Goal: Navigation & Orientation: Understand site structure

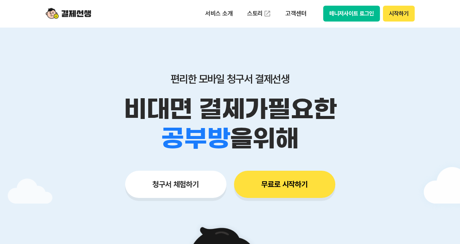
click at [396, 13] on button "시작하기" at bounding box center [398, 14] width 31 height 16
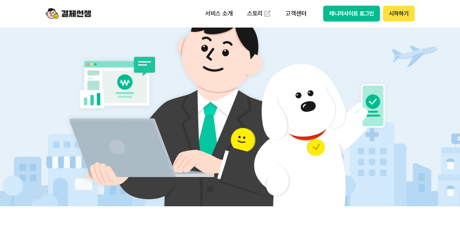
scroll to position [220, 0]
click at [351, 14] on button "매니저사이트 로그인" at bounding box center [351, 14] width 57 height 16
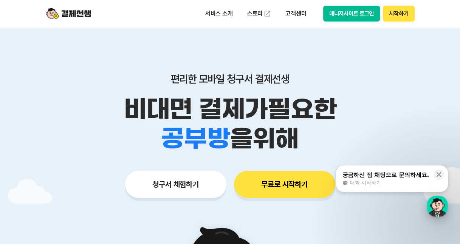
click at [440, 205] on div "button" at bounding box center [437, 206] width 21 height 21
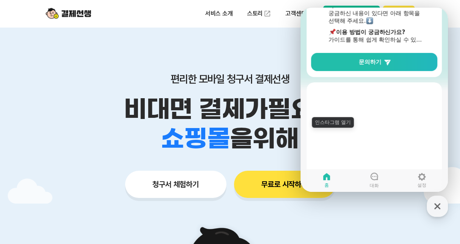
scroll to position [110, 0]
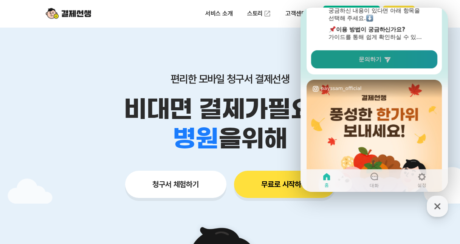
click at [362, 67] on link "문의하기" at bounding box center [374, 59] width 126 height 18
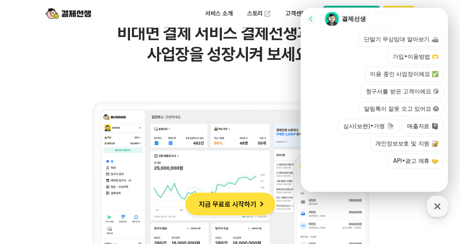
scroll to position [549, 0]
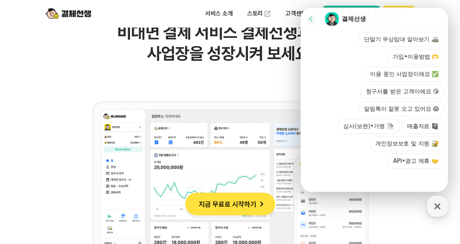
click at [308, 17] on icon at bounding box center [311, 19] width 8 height 8
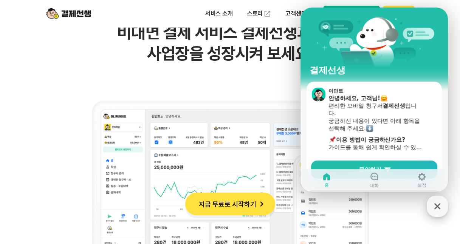
click at [444, 213] on div "button" at bounding box center [437, 206] width 21 height 21
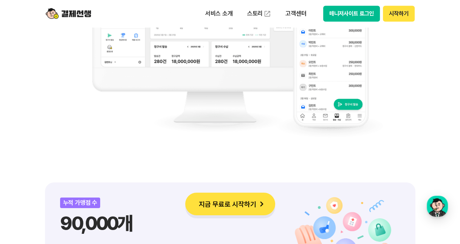
scroll to position [733, 0]
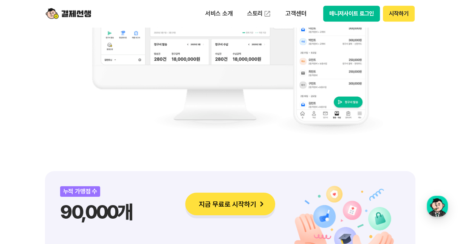
click at [210, 205] on button "지금 무료로 시작하기" at bounding box center [230, 204] width 90 height 23
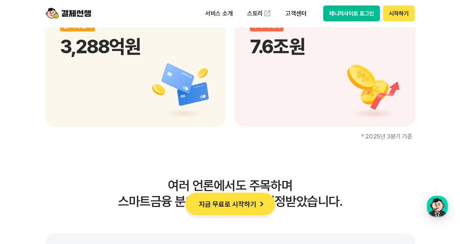
scroll to position [1136, 0]
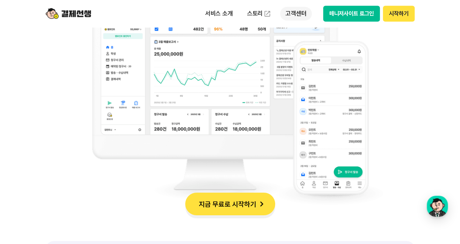
click at [296, 13] on p "고객센터" at bounding box center [295, 14] width 31 height 14
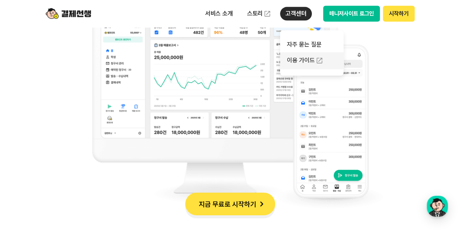
click at [307, 61] on link "이용 가이드" at bounding box center [312, 60] width 64 height 17
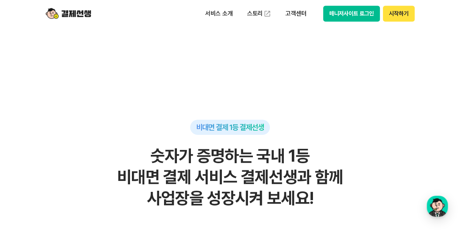
scroll to position [403, 0]
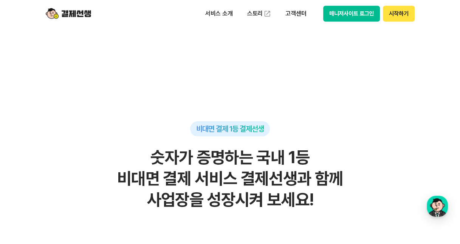
click at [76, 15] on img at bounding box center [68, 13] width 45 height 14
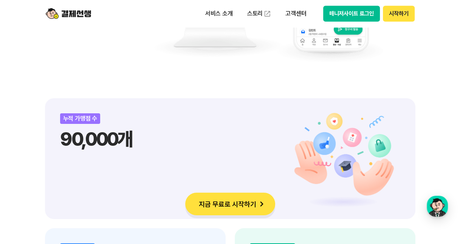
scroll to position [806, 0]
click at [352, 17] on button "매니저사이트 로그인" at bounding box center [351, 14] width 57 height 16
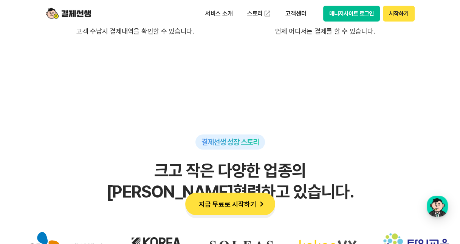
scroll to position [2198, 0]
click at [223, 16] on p "서비스 소개" at bounding box center [219, 14] width 38 height 14
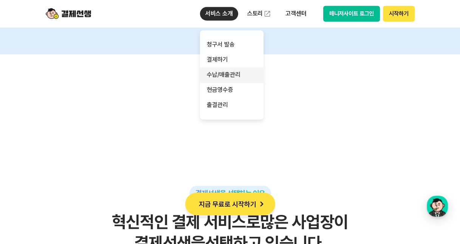
scroll to position [3333, 0]
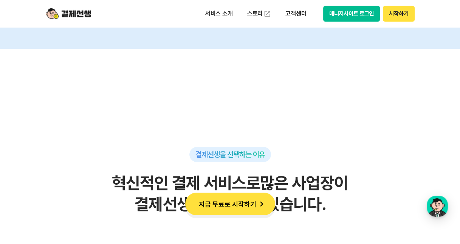
drag, startPoint x: 335, startPoint y: 220, endPoint x: 211, endPoint y: 114, distance: 163.0
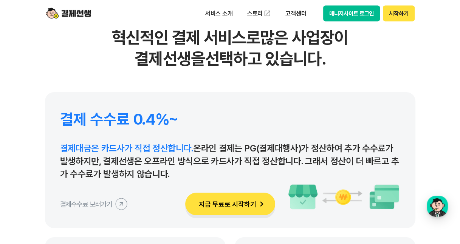
scroll to position [3480, 0]
